Goal: Transaction & Acquisition: Download file/media

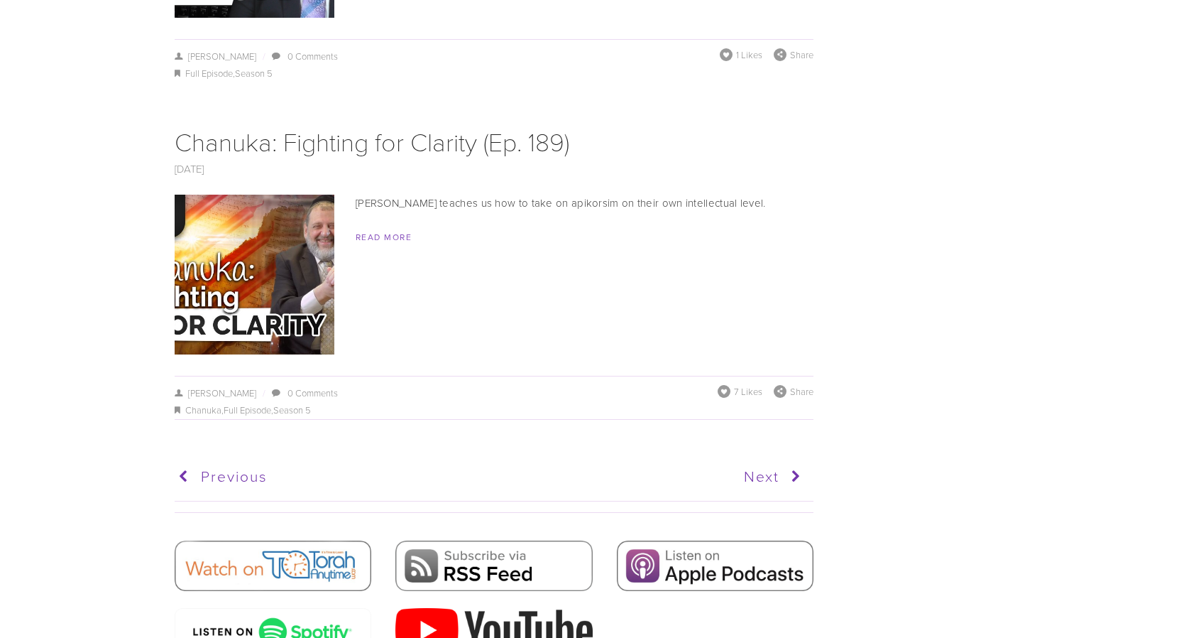
scroll to position [8508, 0]
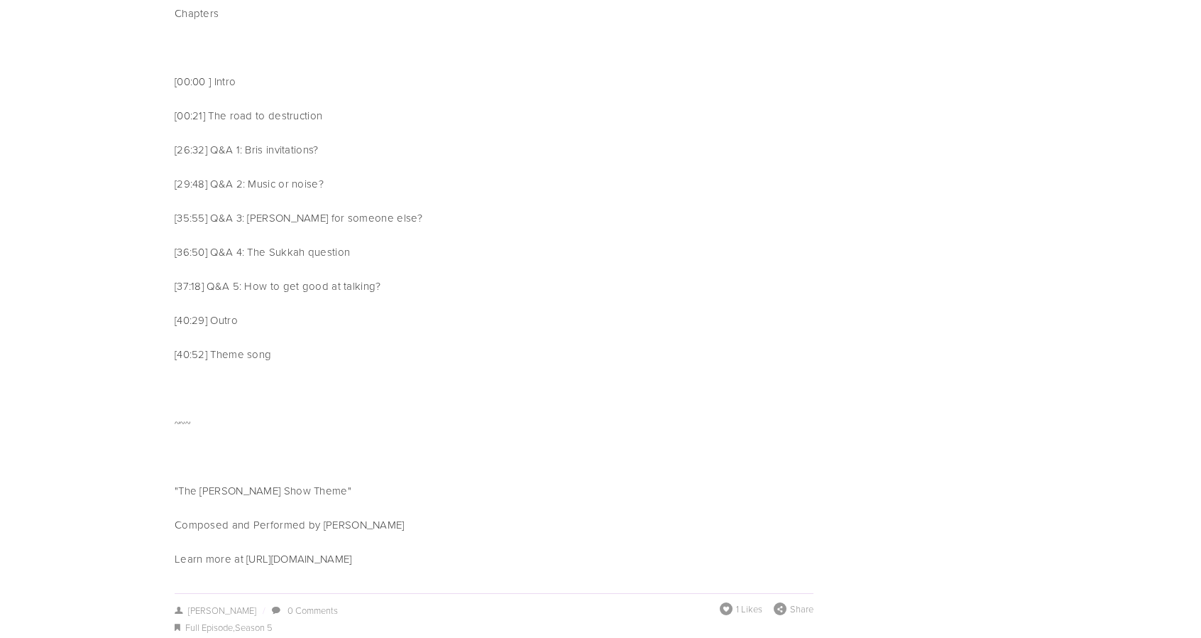
scroll to position [7619, 0]
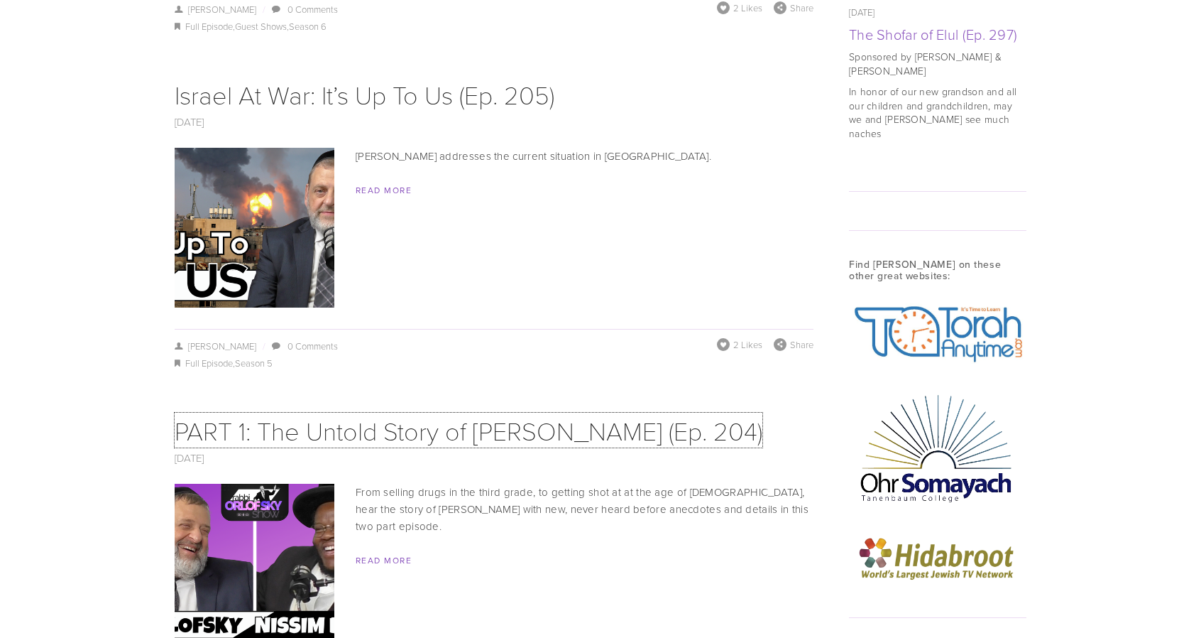
scroll to position [1400, 0]
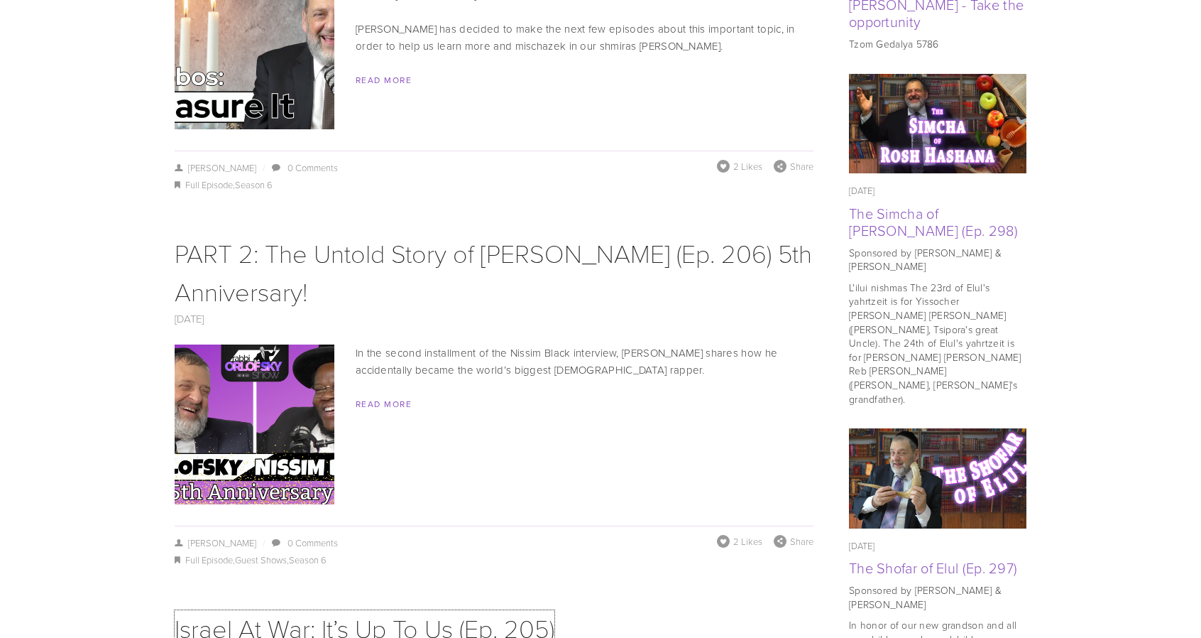
scroll to position [841, 0]
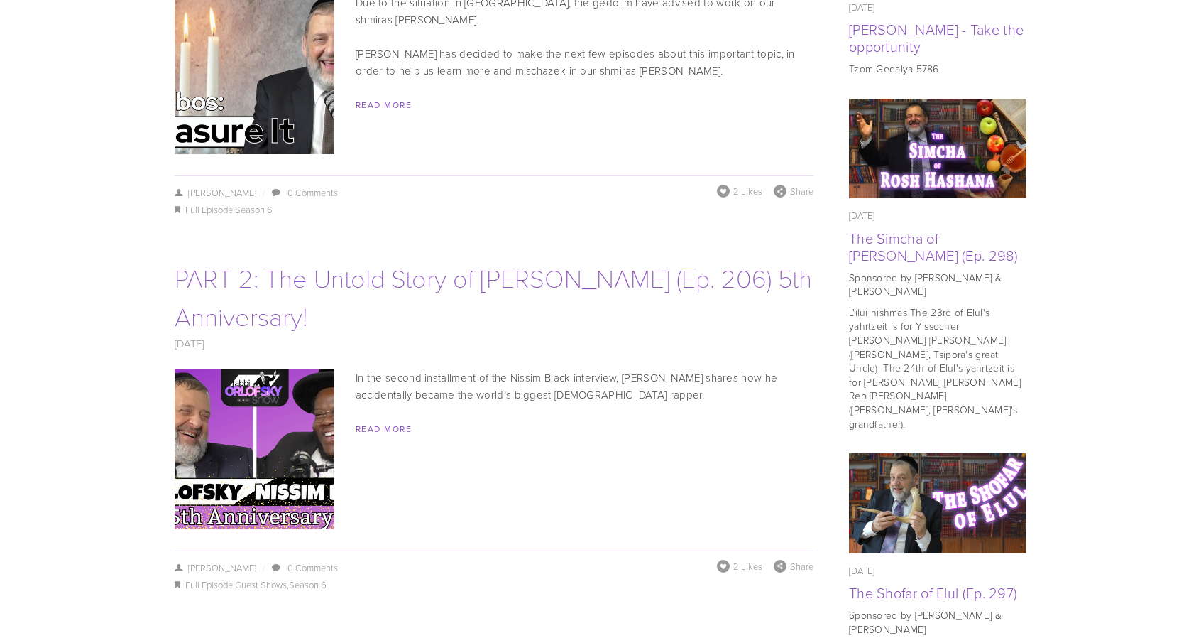
click at [233, 286] on link "PART 2: The Untold Story of Nissim Black (Ep. 206) 5th Anniversary!" at bounding box center [494, 296] width 638 height 73
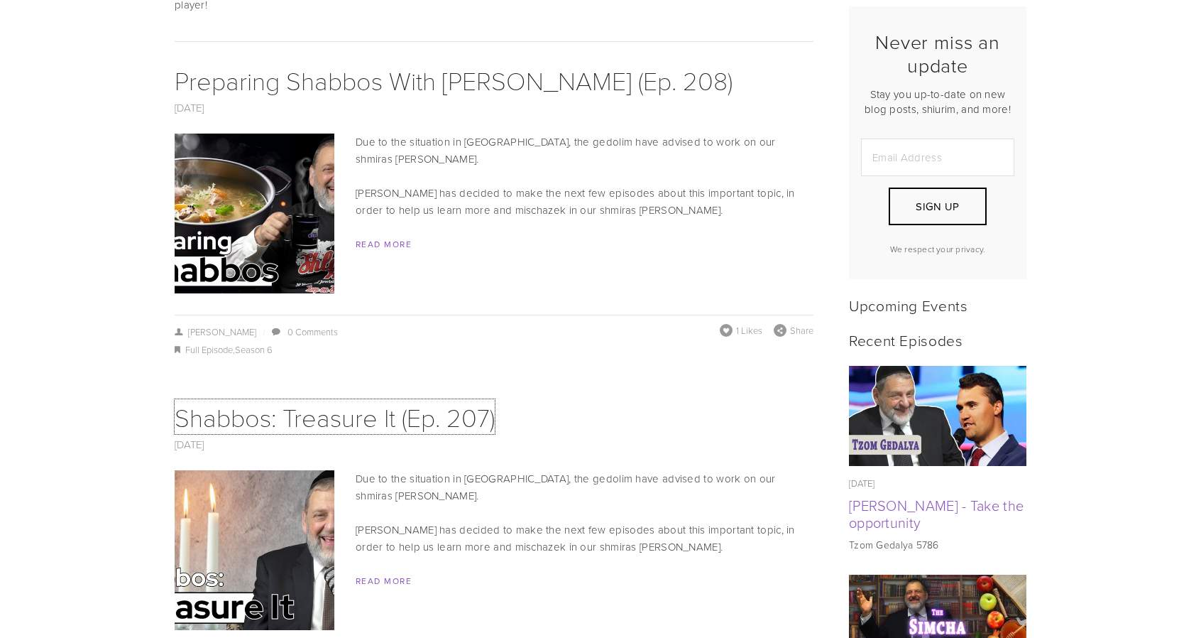
scroll to position [359, 0]
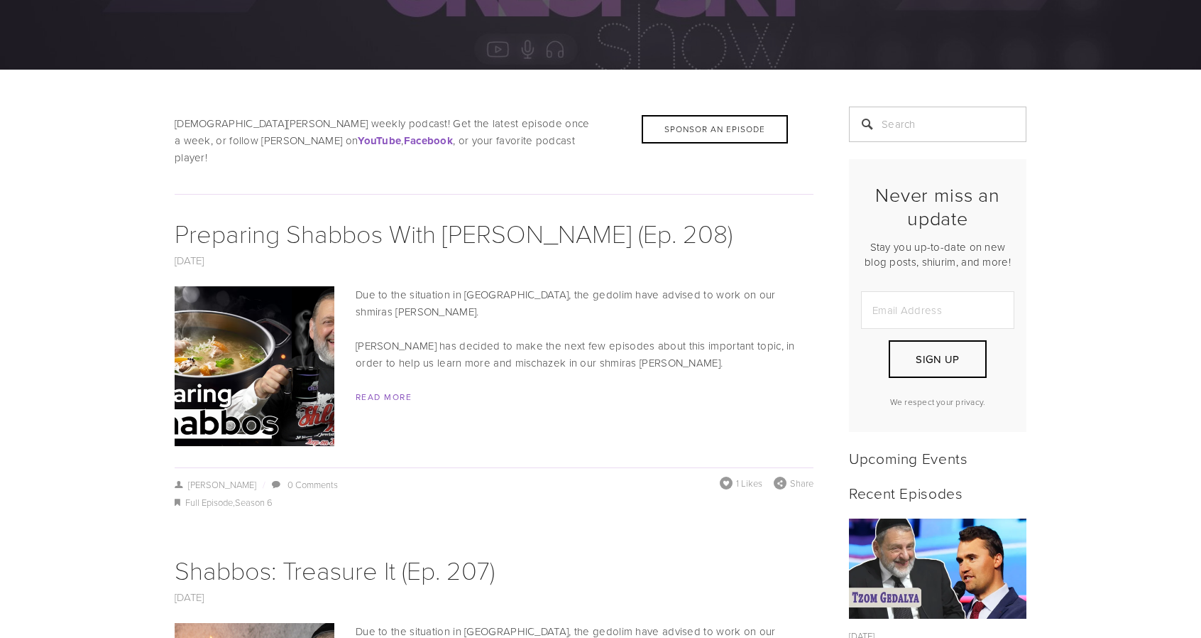
scroll to position [214, 0]
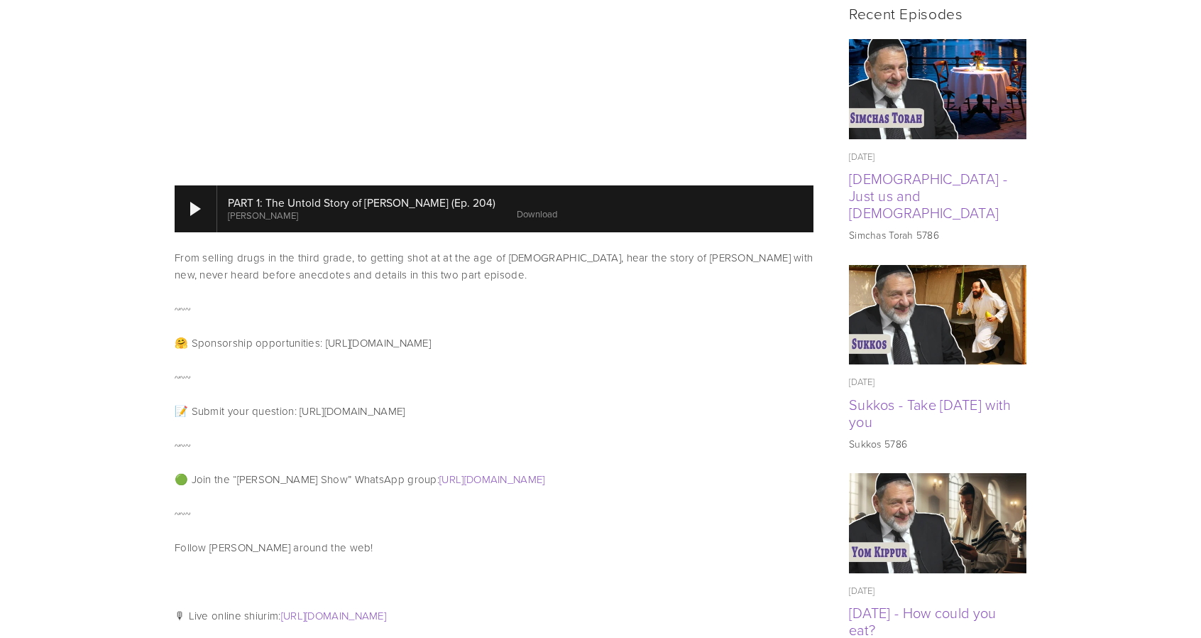
scroll to position [693, 0]
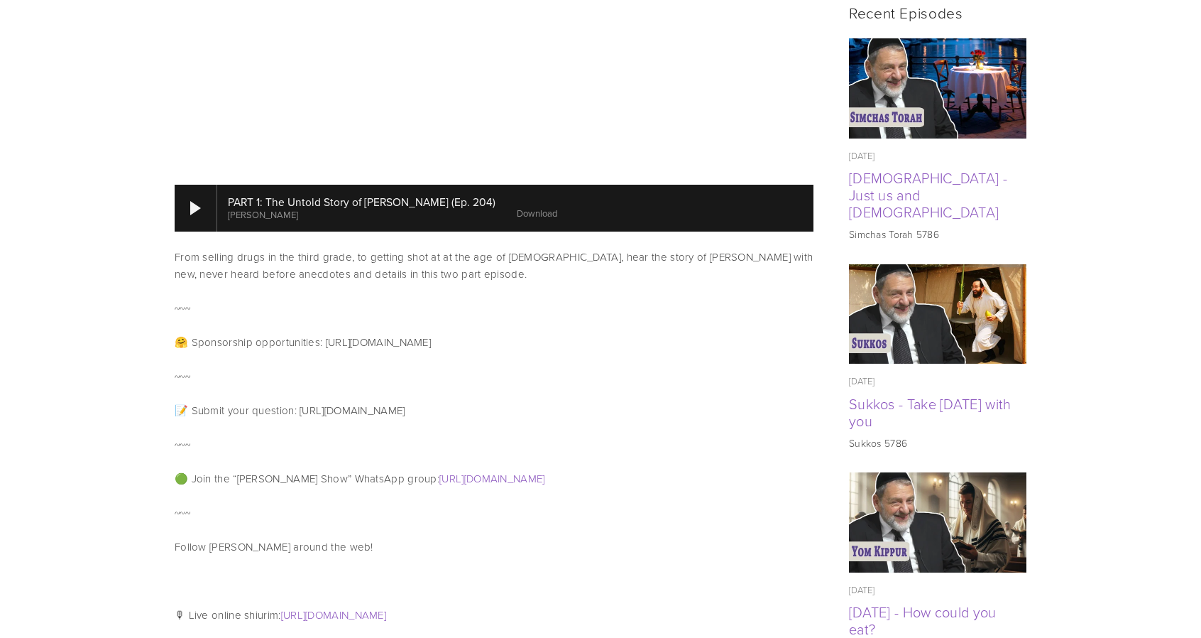
click at [517, 207] on link "Download" at bounding box center [537, 213] width 40 height 13
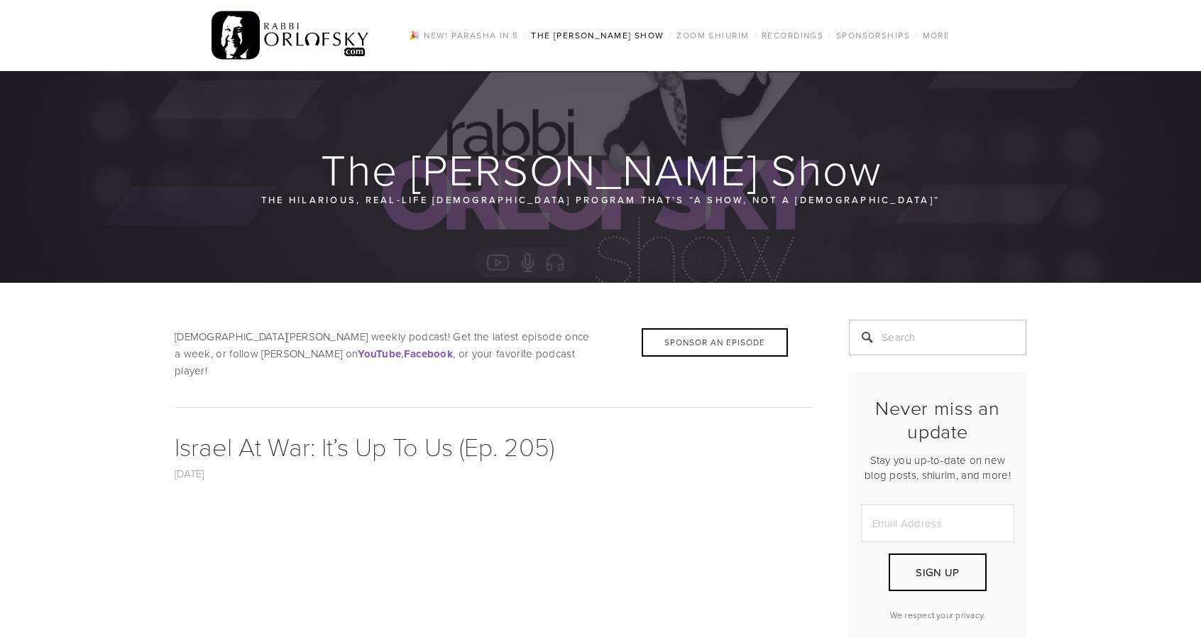
scroll to position [388, 0]
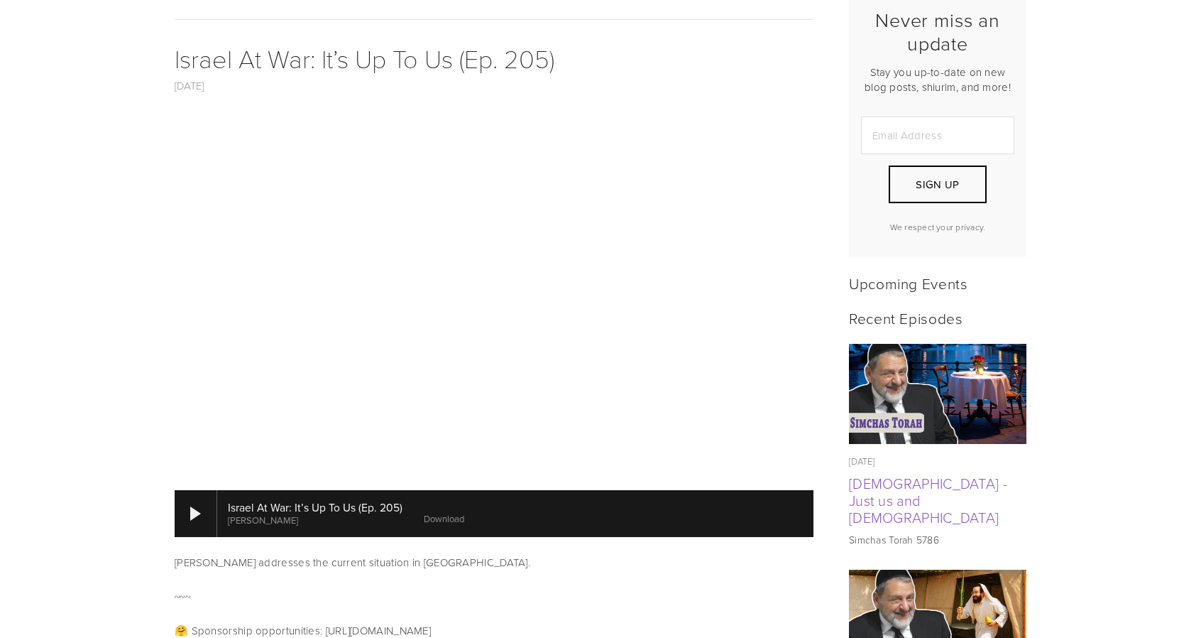
click at [444, 512] on link "Download" at bounding box center [444, 518] width 40 height 13
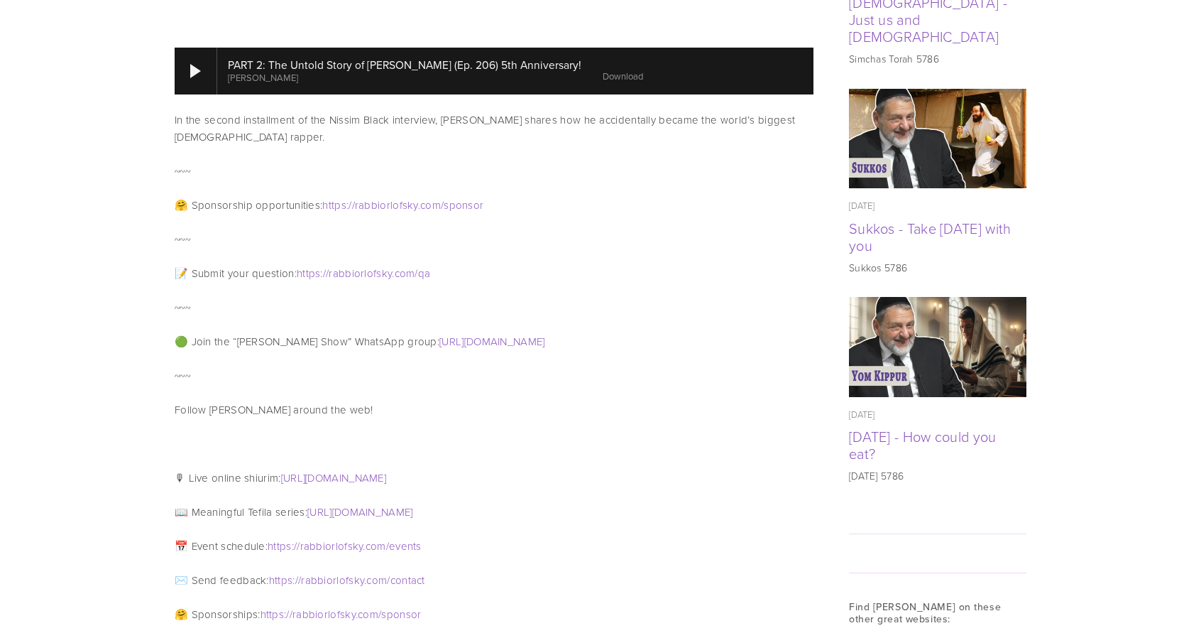
scroll to position [856, 0]
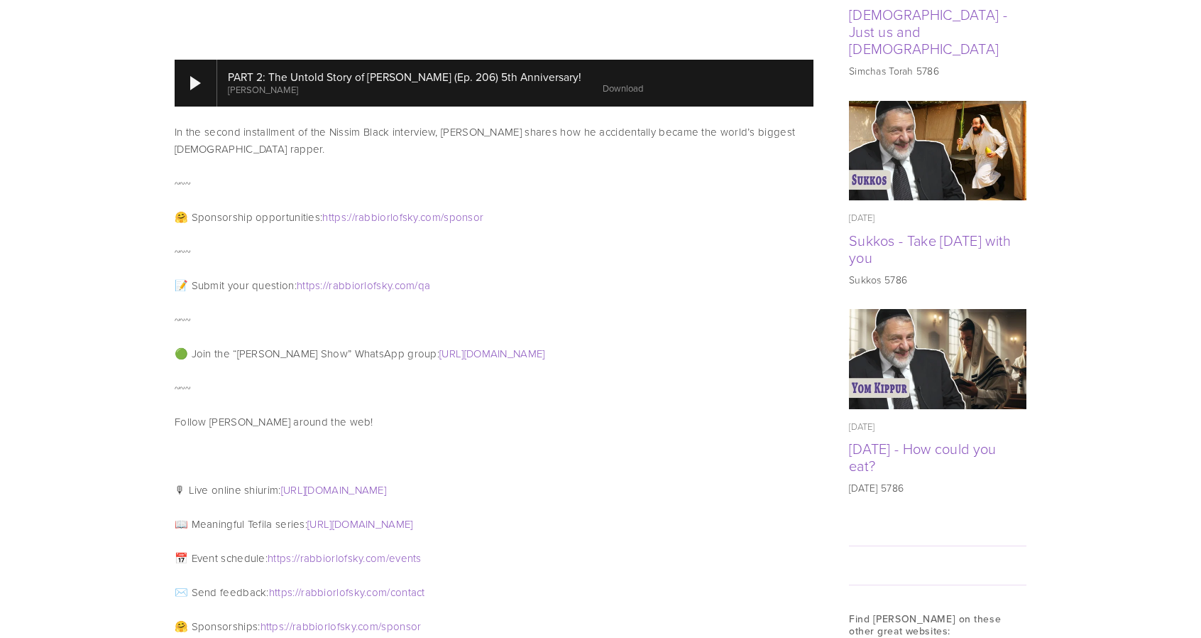
click at [603, 82] on link "Download" at bounding box center [623, 88] width 40 height 13
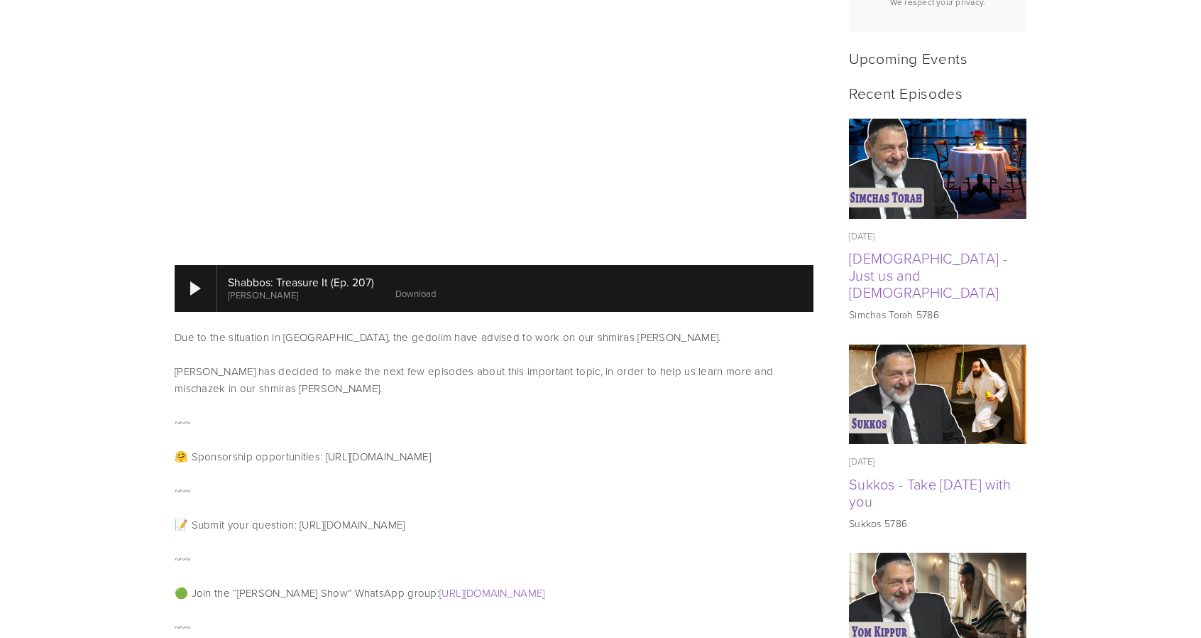
scroll to position [613, 0]
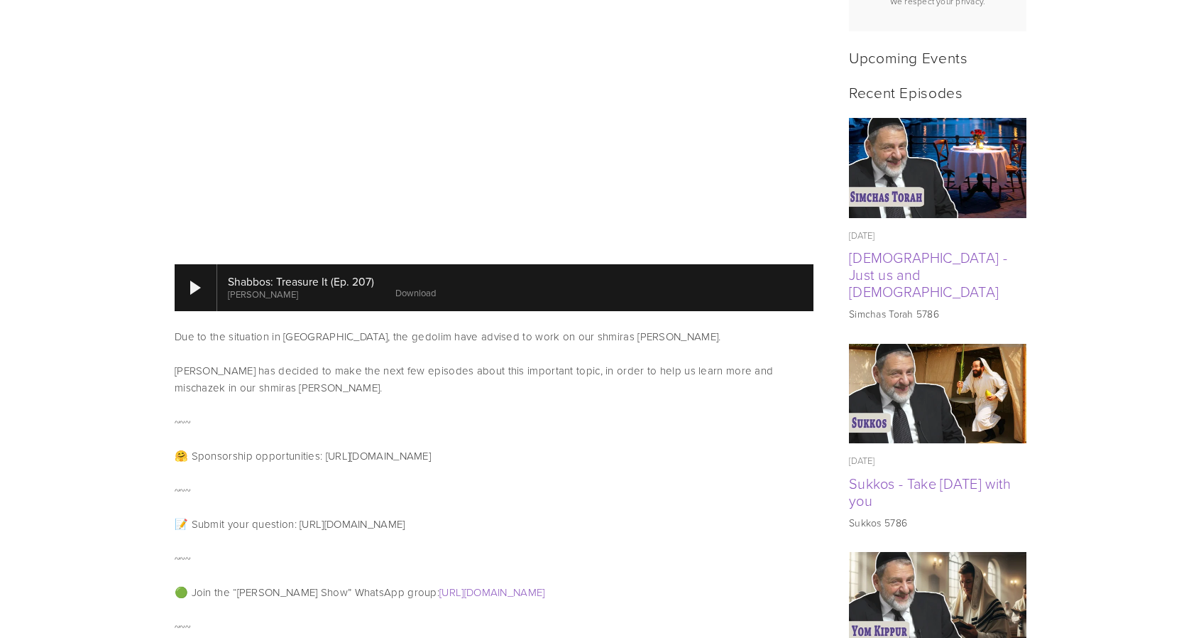
click at [427, 286] on link "Download" at bounding box center [415, 292] width 40 height 13
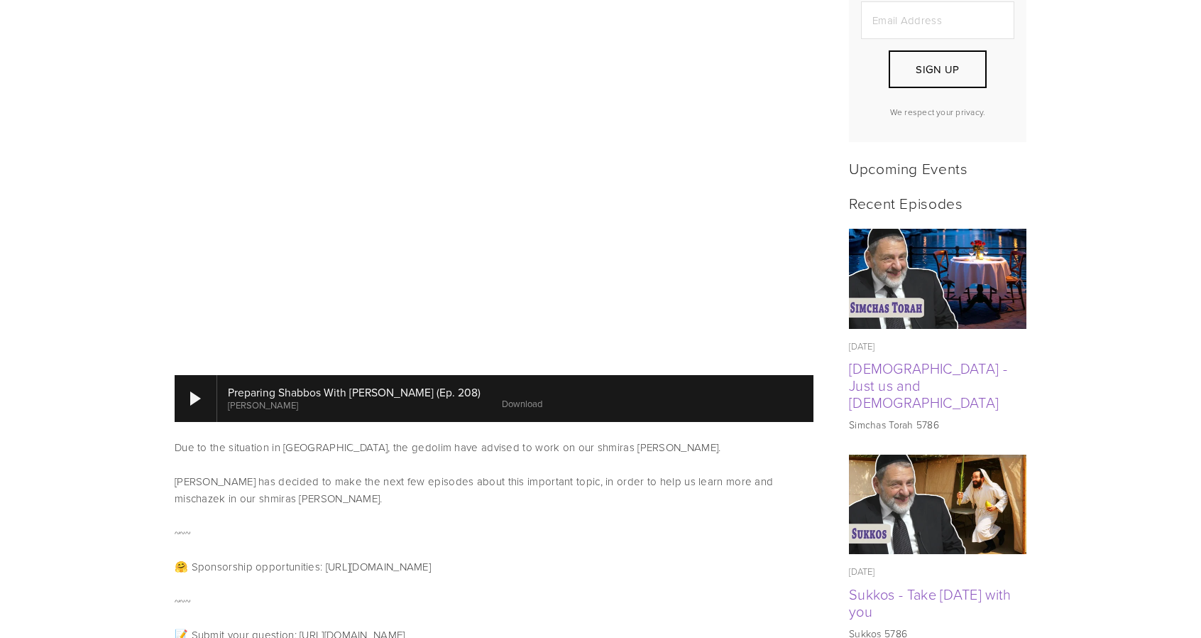
scroll to position [518, 0]
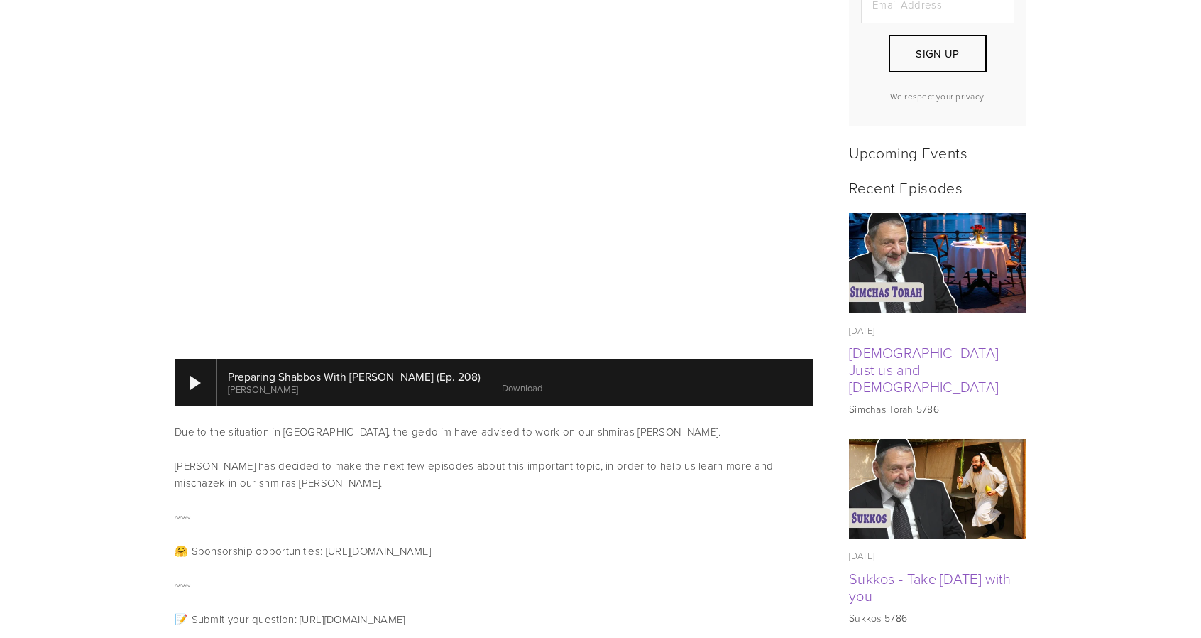
click at [537, 381] on link "Download" at bounding box center [522, 387] width 40 height 13
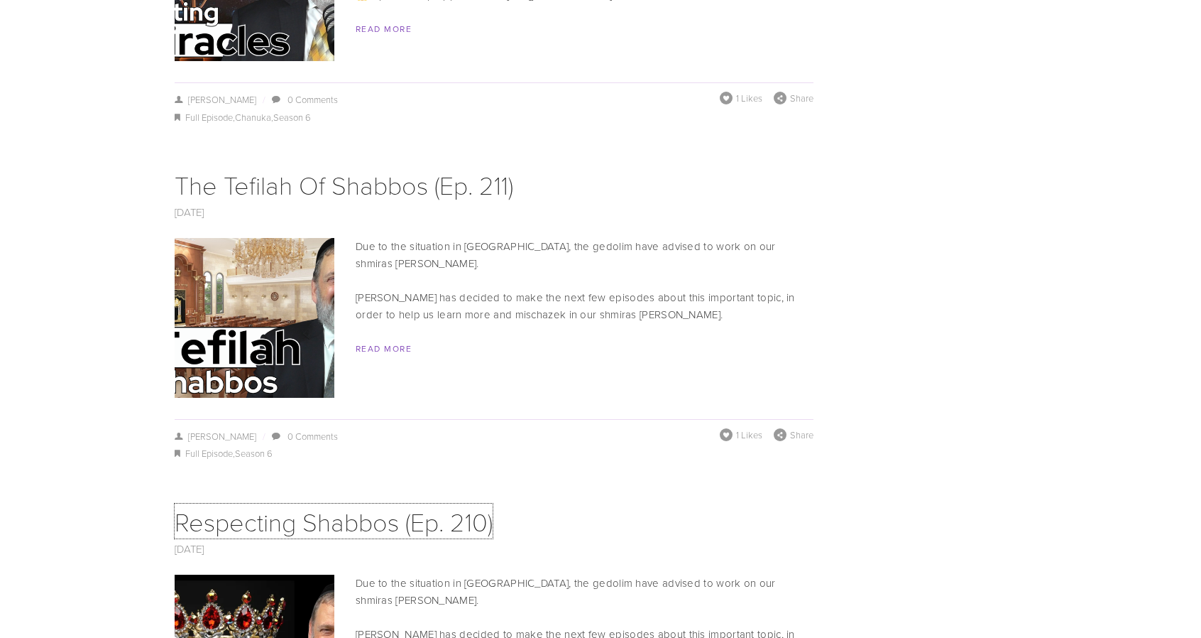
scroll to position [7135, 0]
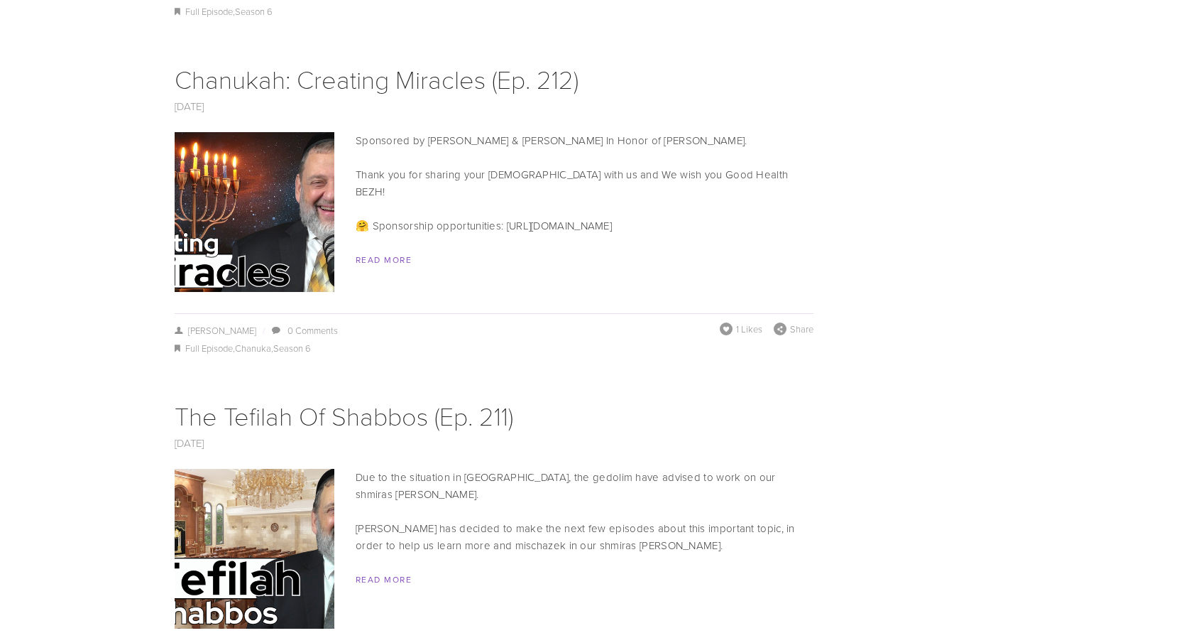
scroll to position [6905, 0]
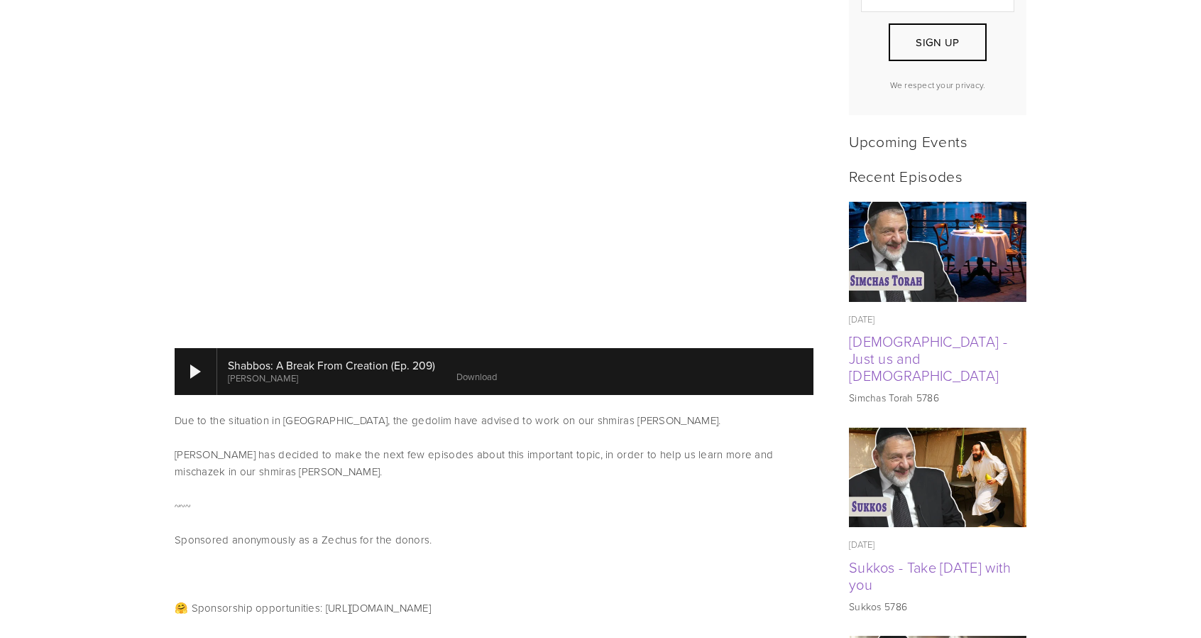
scroll to position [530, 0]
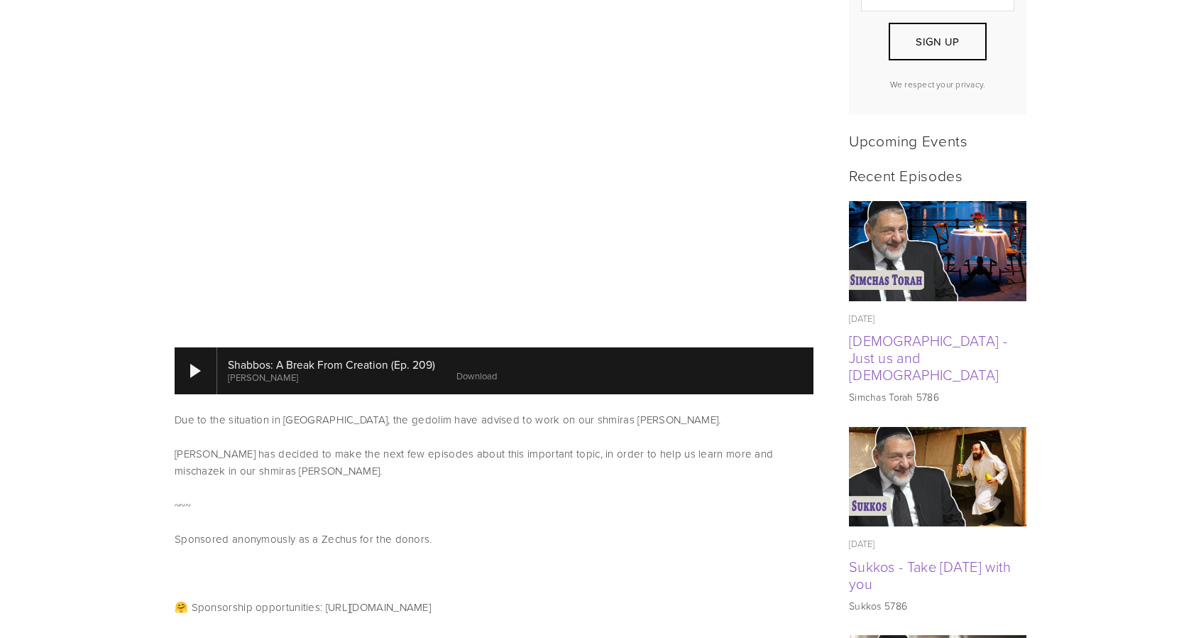
click at [480, 369] on link "Download" at bounding box center [476, 375] width 40 height 13
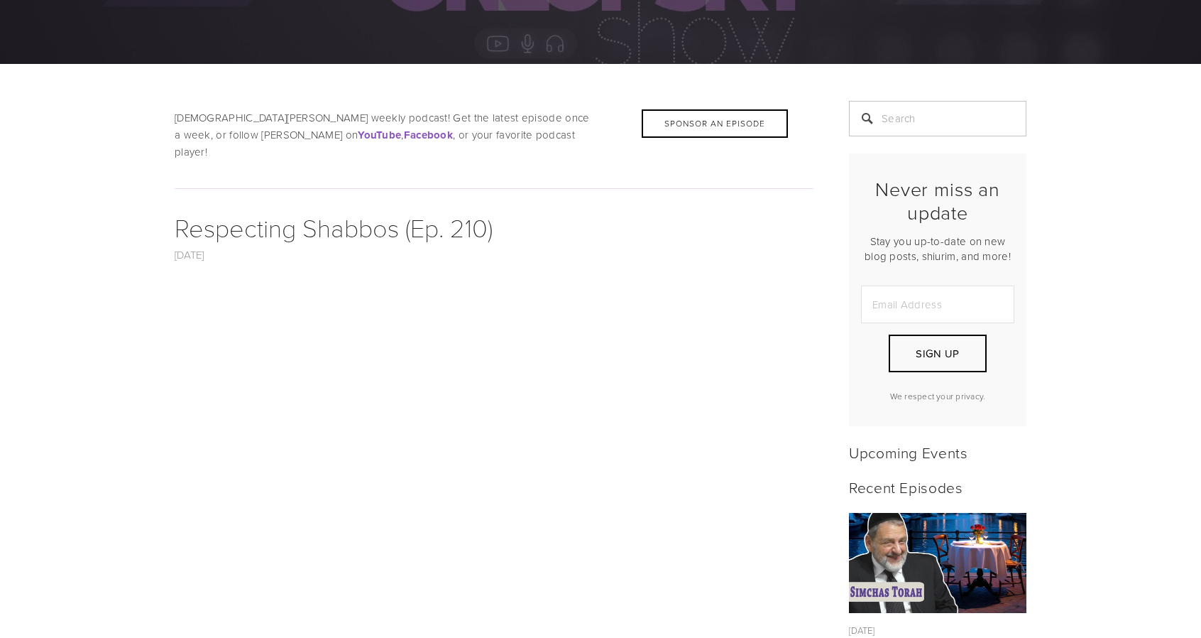
scroll to position [508, 0]
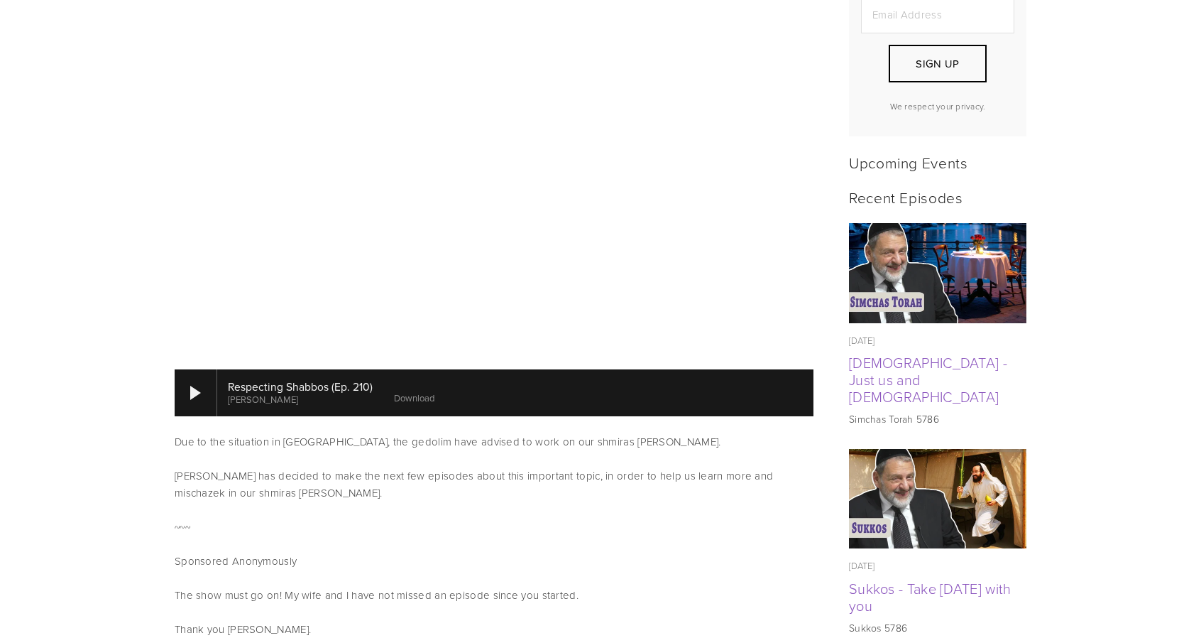
click at [417, 391] on link "Download" at bounding box center [414, 397] width 40 height 13
